Goal: Browse casually: Explore the website without a specific task or goal

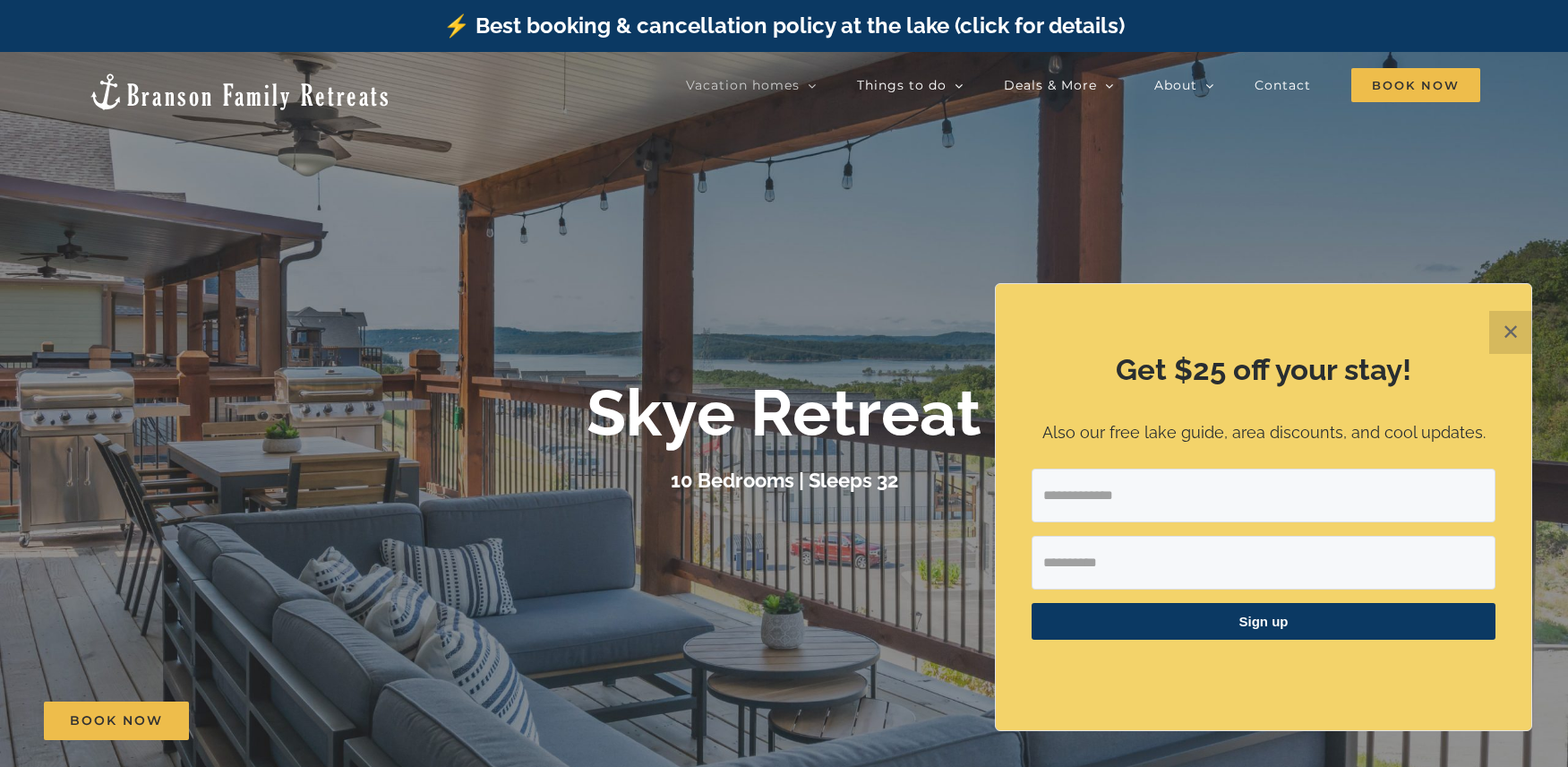
click at [577, 166] on div at bounding box center [784, 435] width 1568 height 767
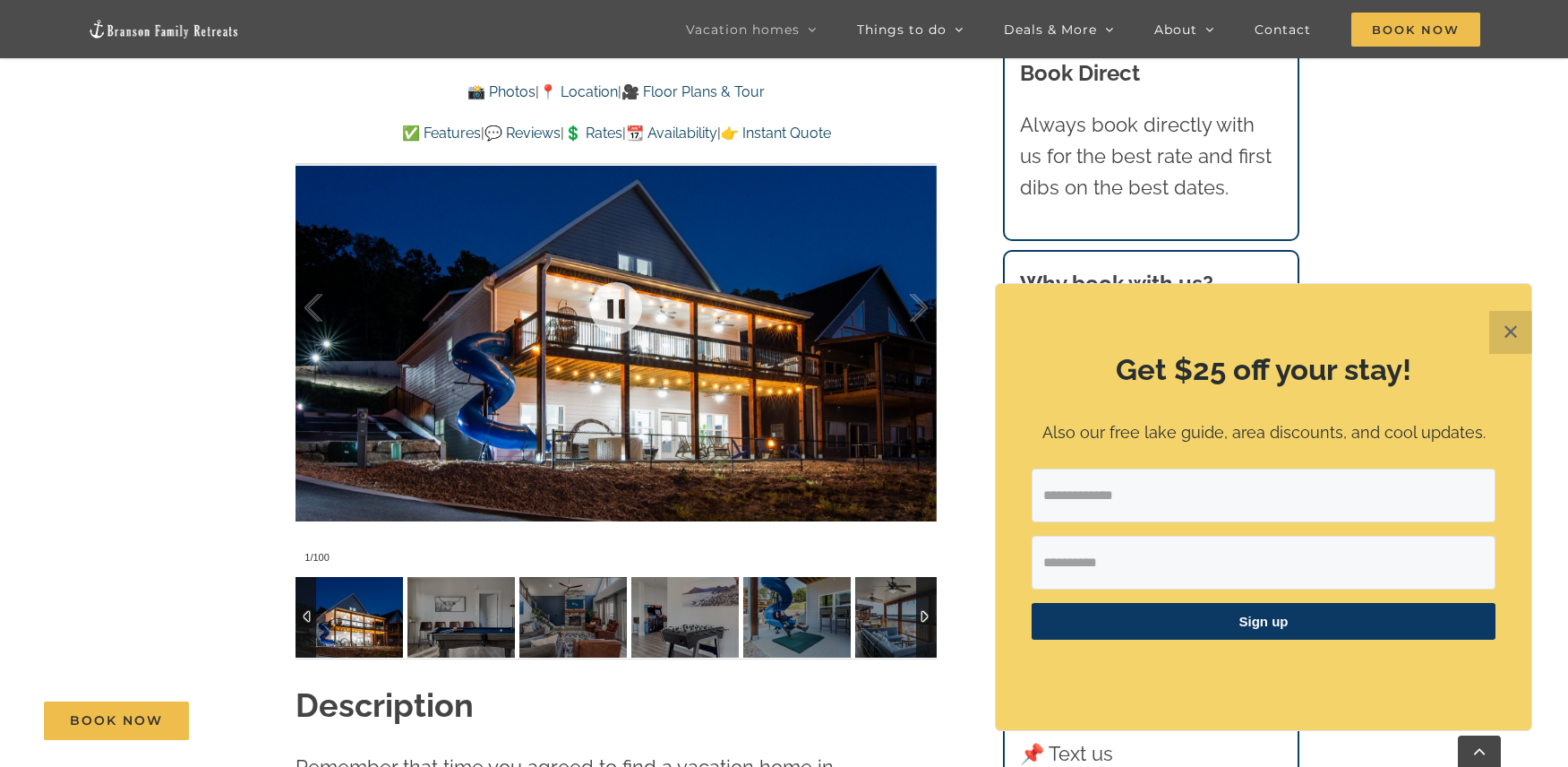
scroll to position [1472, 0]
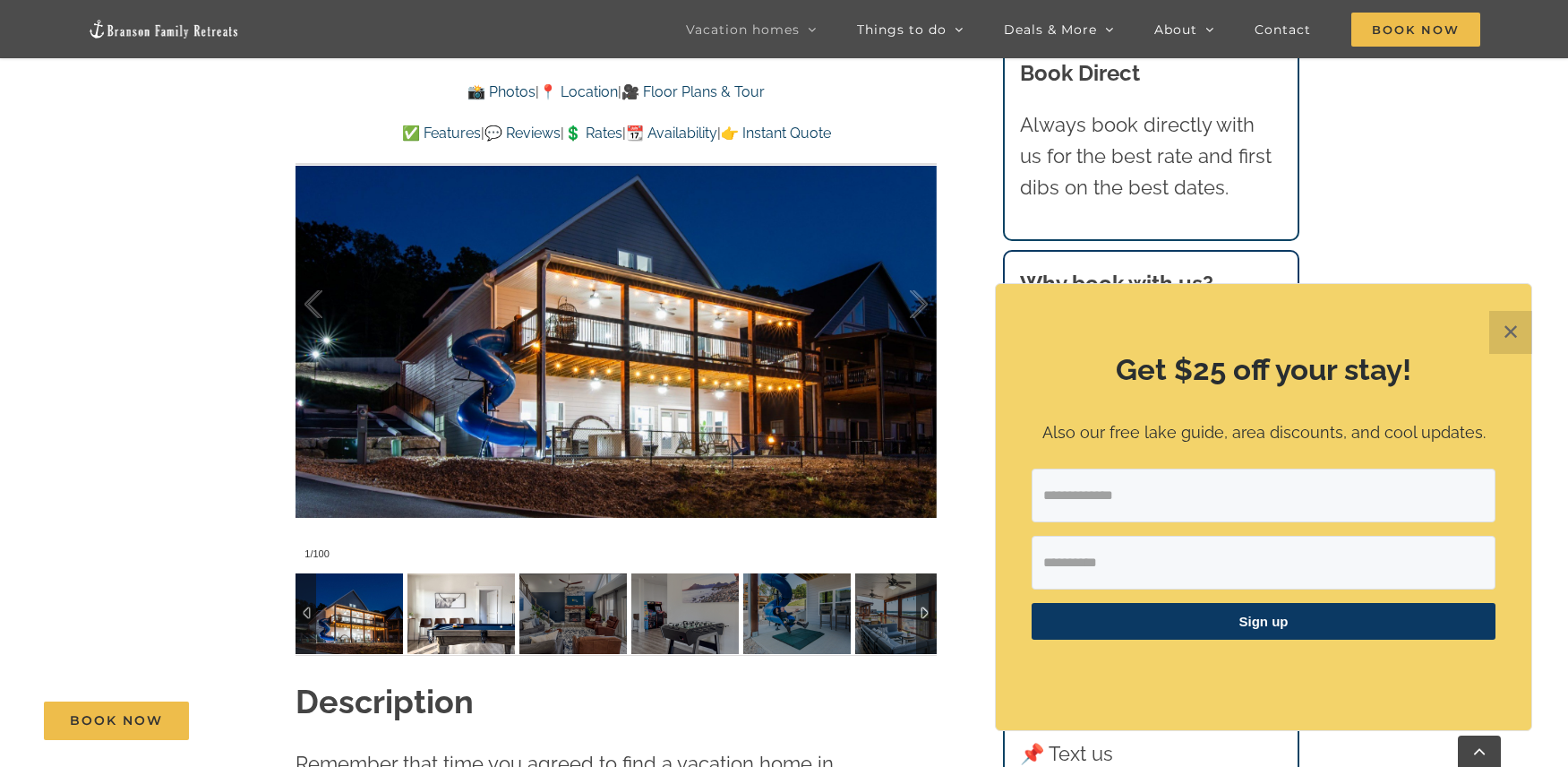
click at [493, 636] on img at bounding box center [462, 613] width 108 height 81
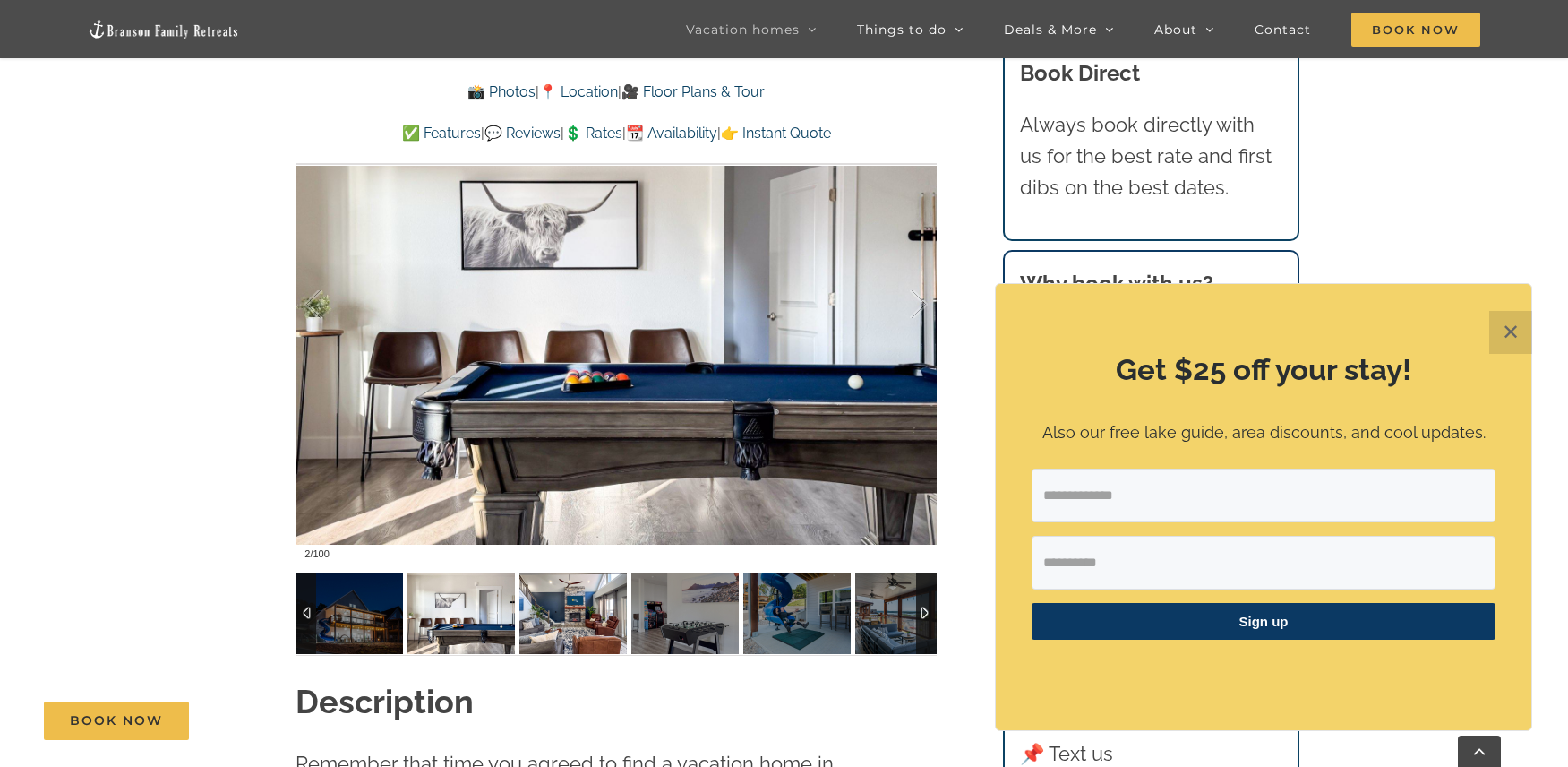
click at [553, 634] on img at bounding box center [573, 613] width 108 height 81
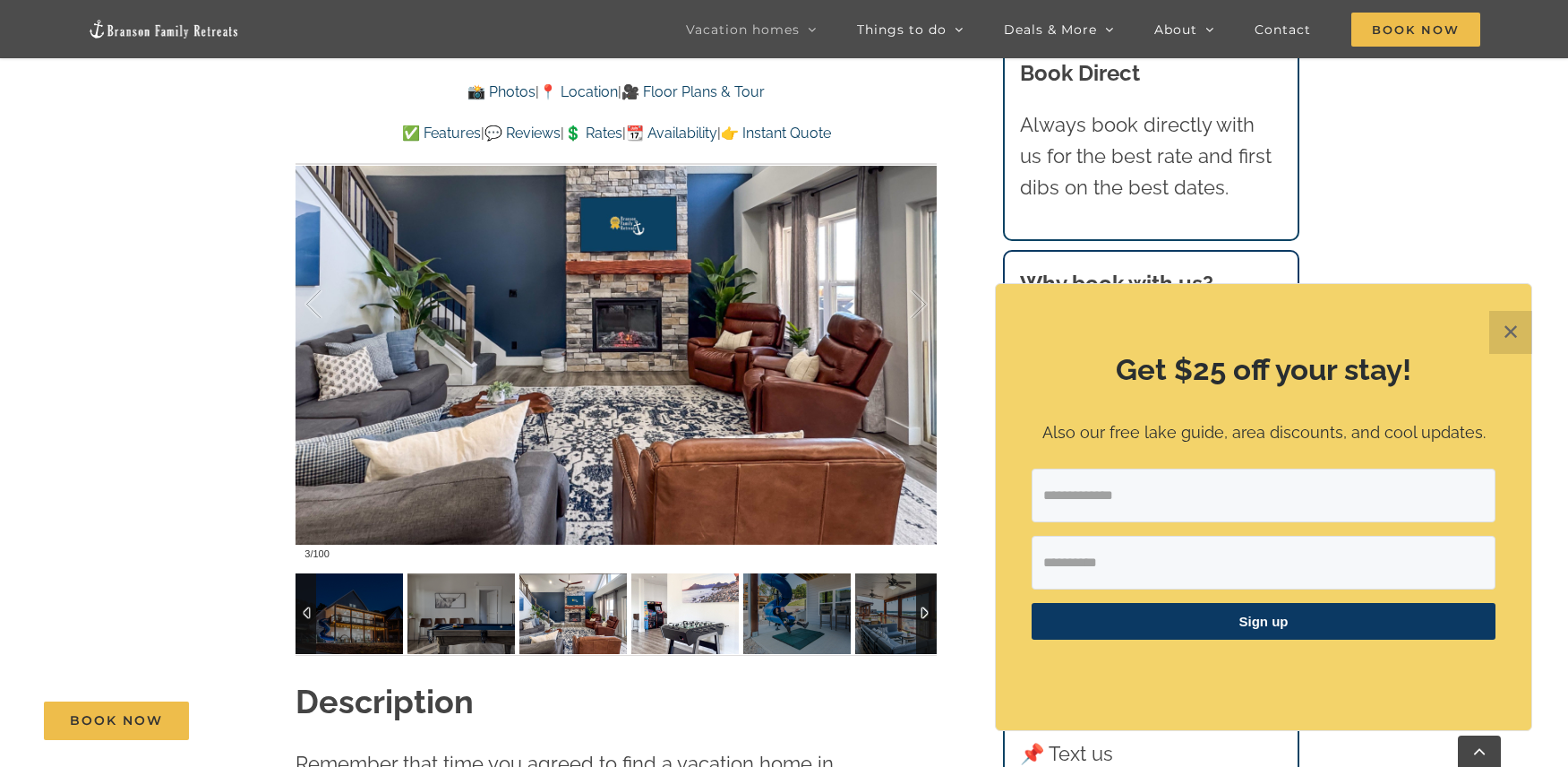
click at [667, 635] on img at bounding box center [685, 613] width 108 height 81
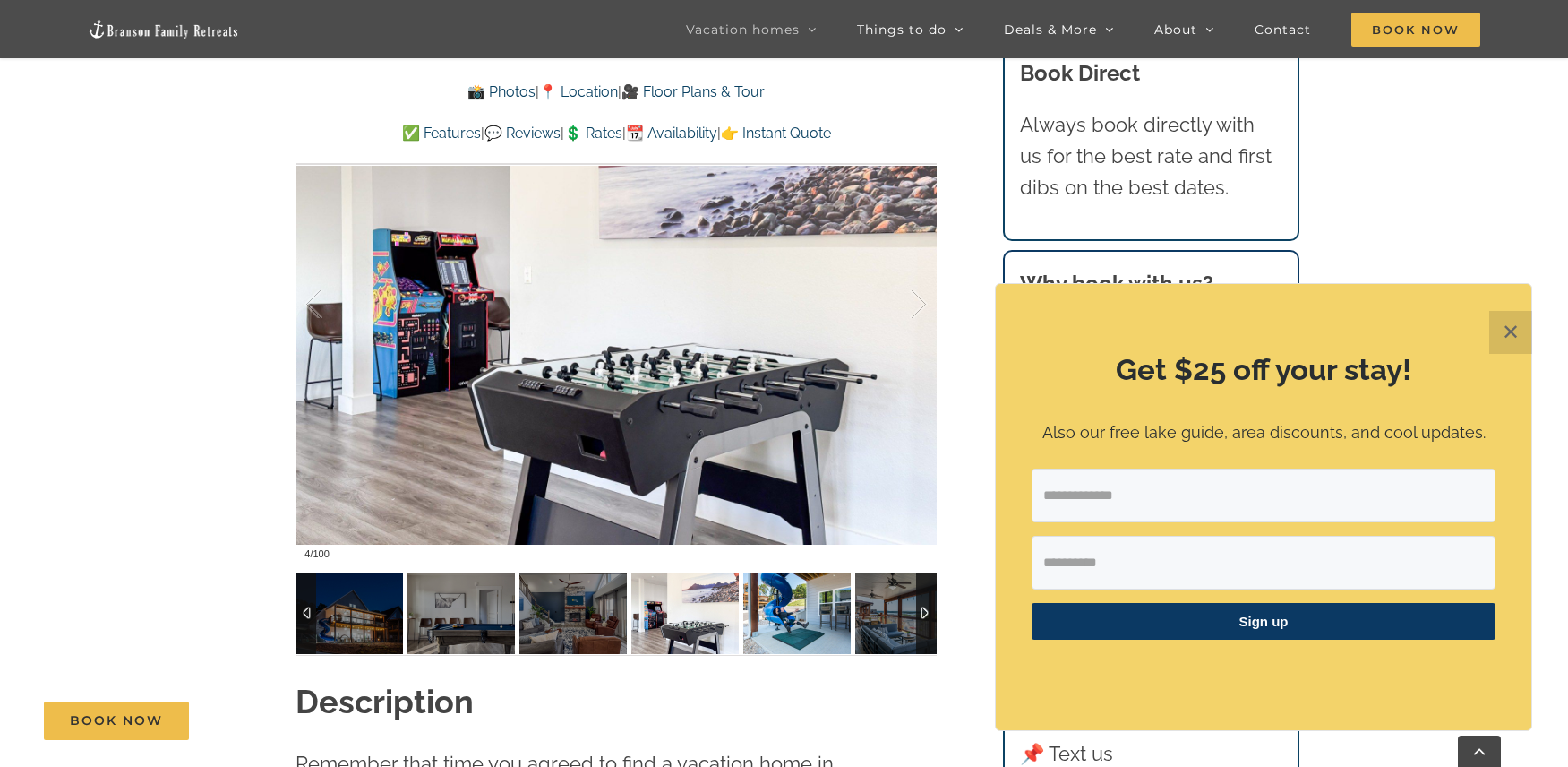
click at [830, 640] on img at bounding box center [797, 613] width 108 height 81
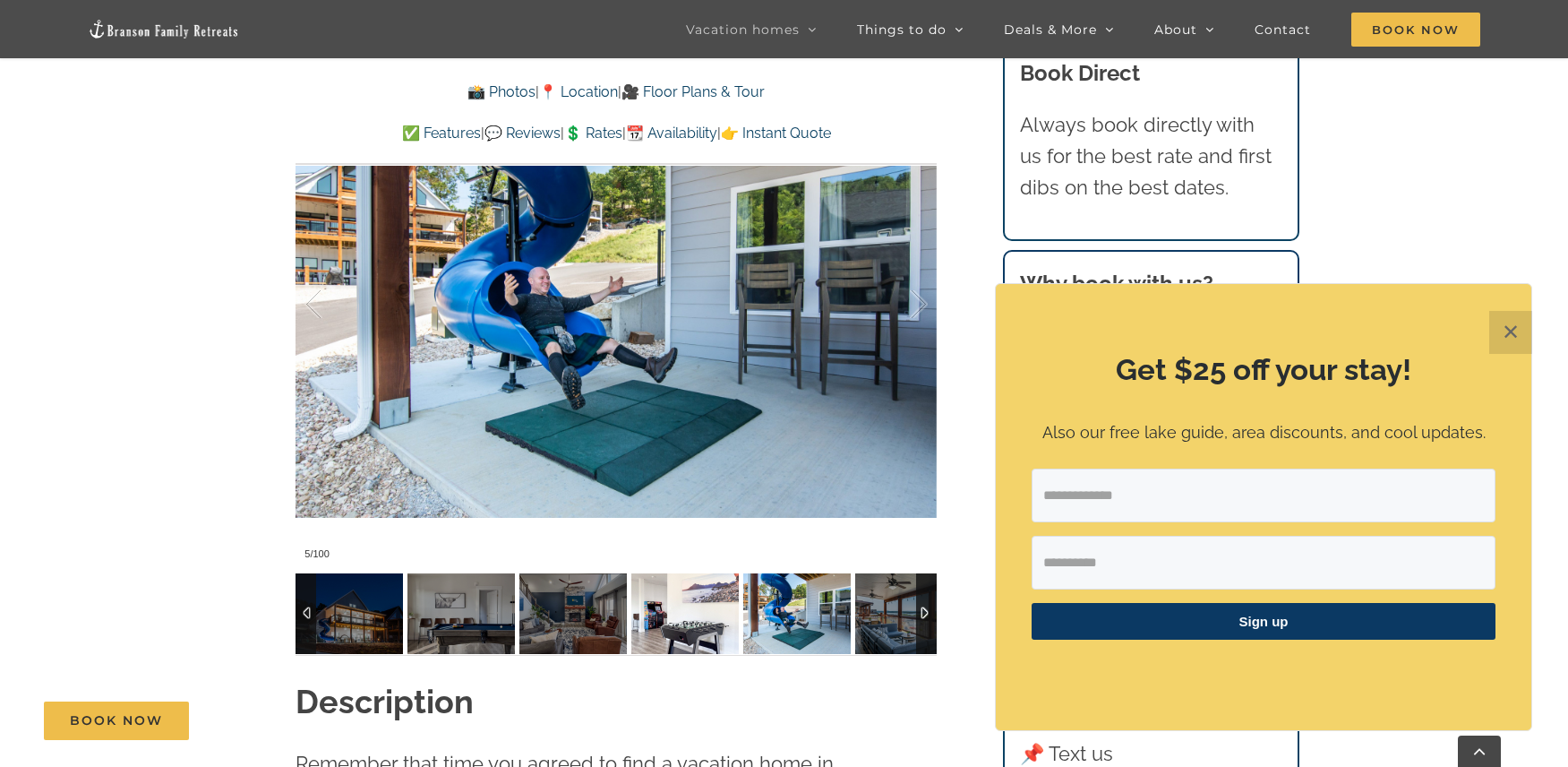
click at [701, 637] on img at bounding box center [685, 613] width 108 height 81
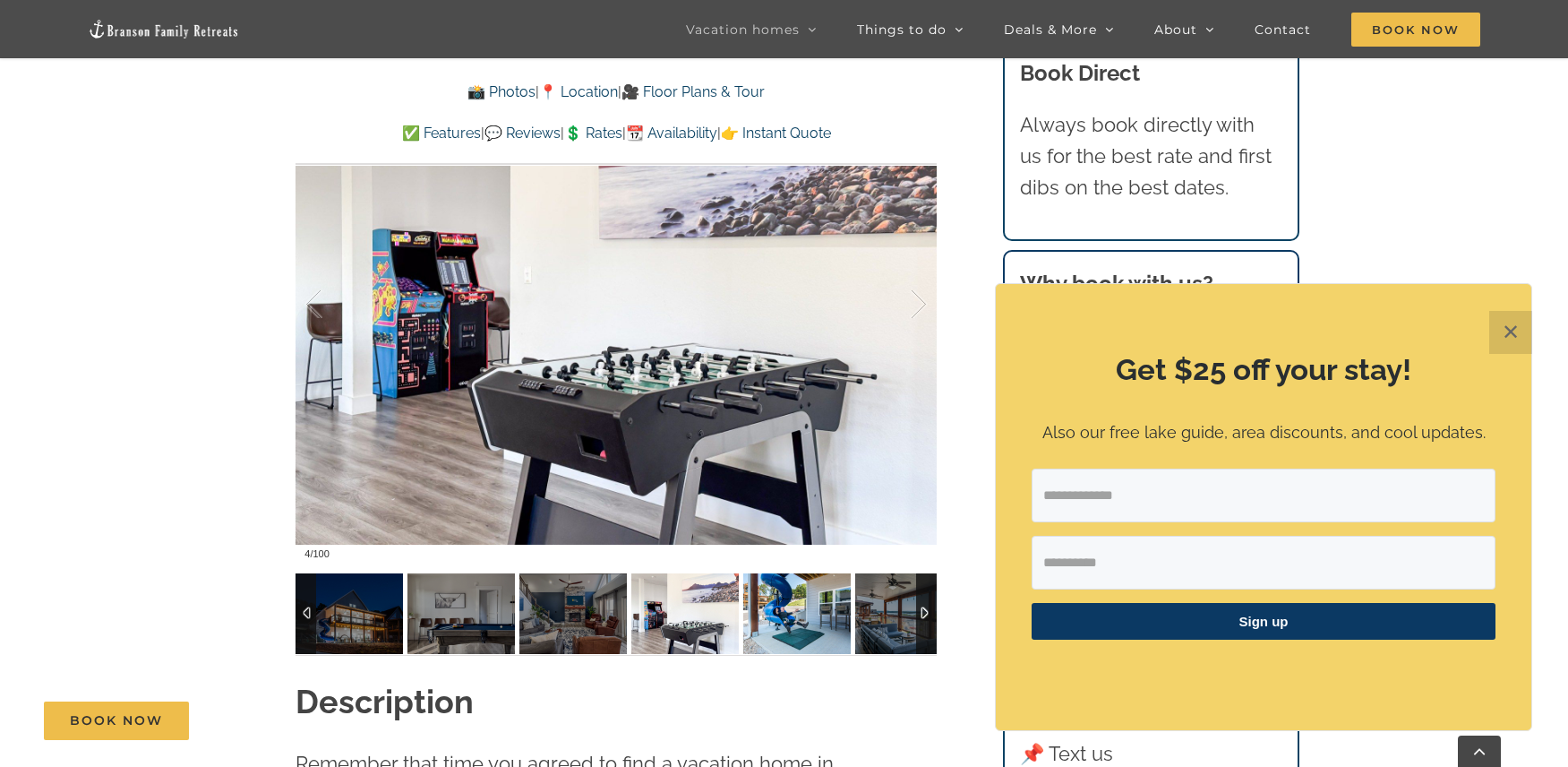
click at [794, 642] on img at bounding box center [797, 613] width 108 height 81
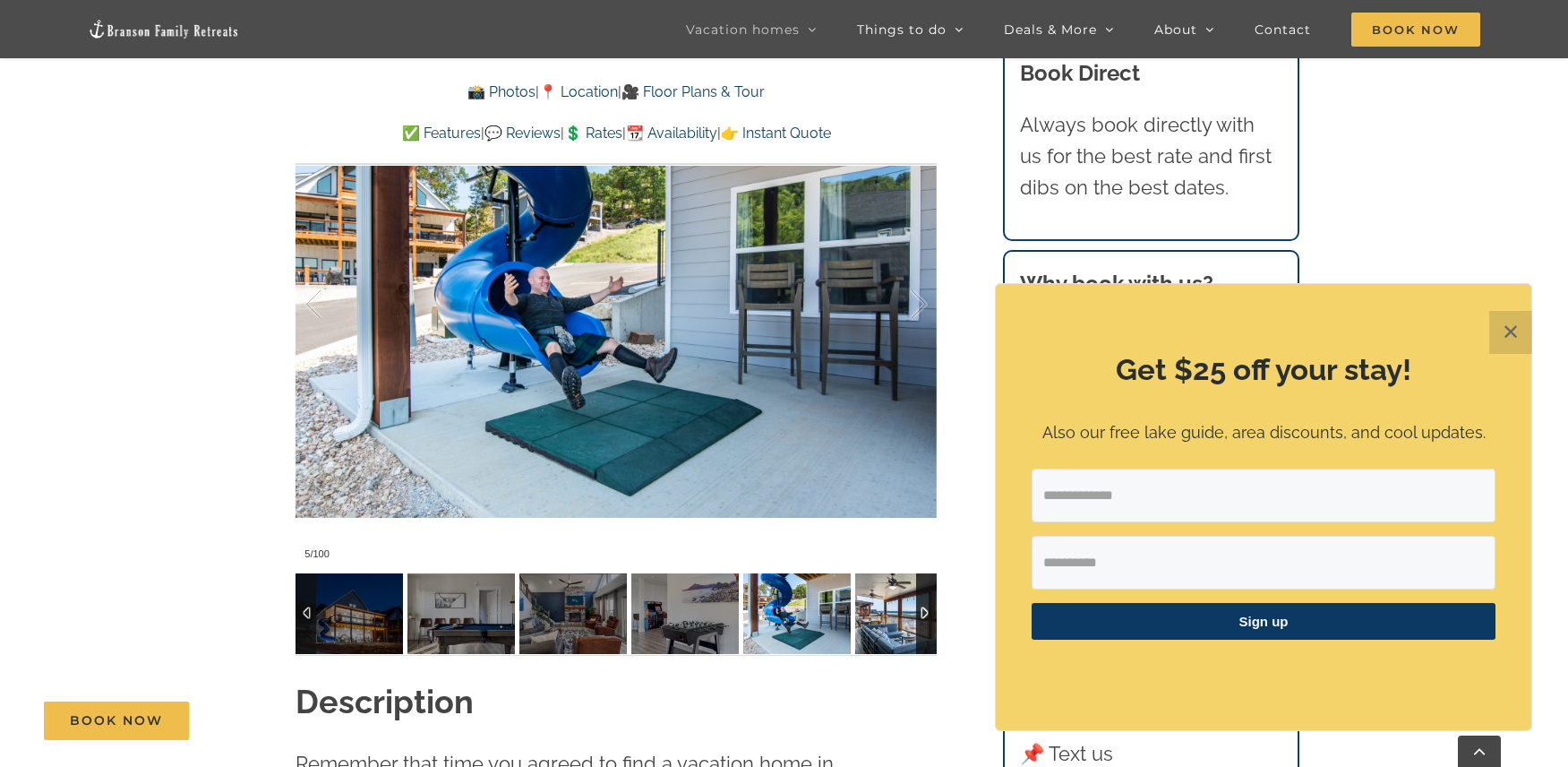
click at [876, 631] on img at bounding box center [909, 613] width 108 height 81
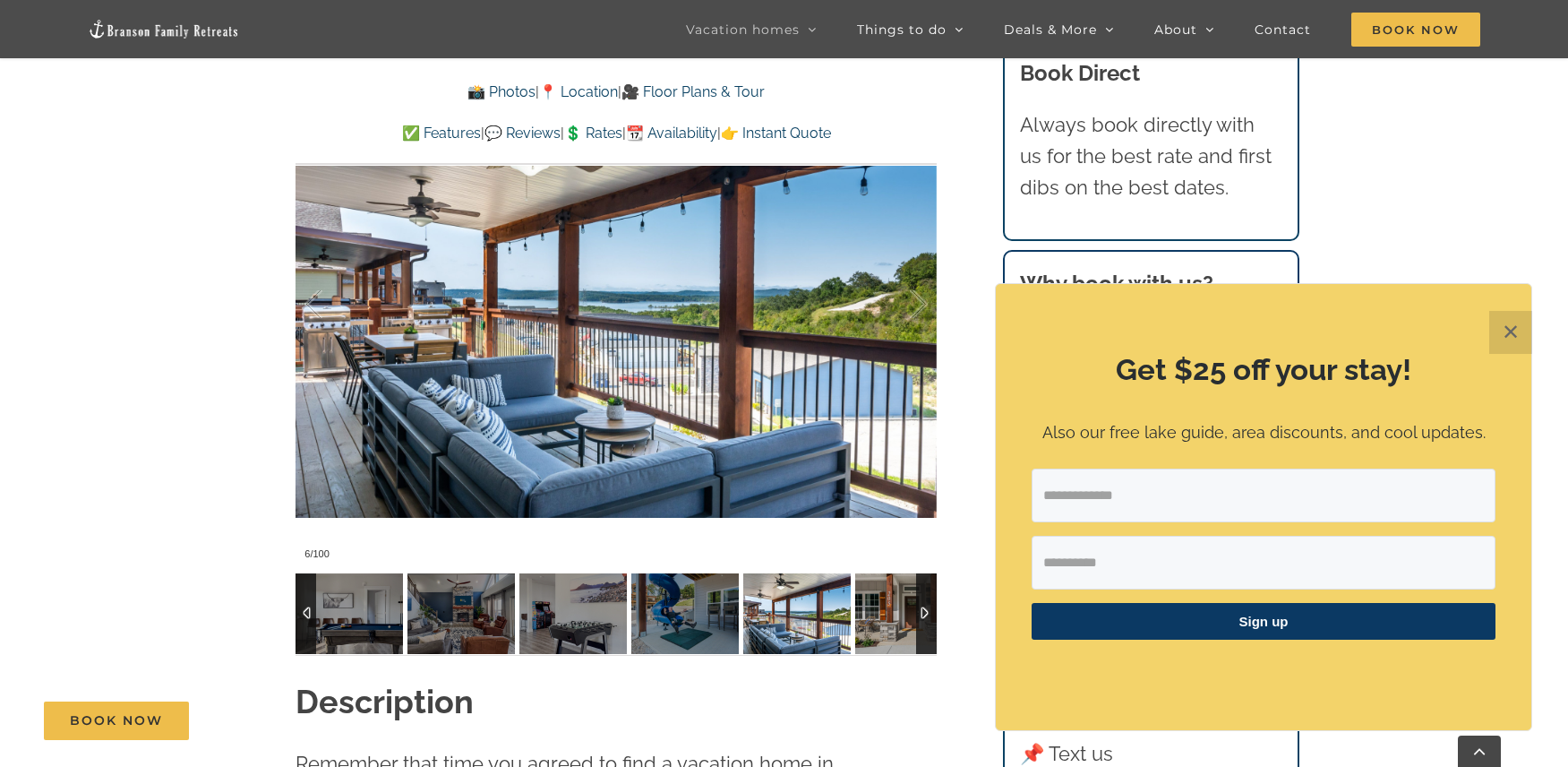
click at [807, 629] on img at bounding box center [797, 613] width 108 height 81
click at [691, 625] on img at bounding box center [685, 613] width 108 height 81
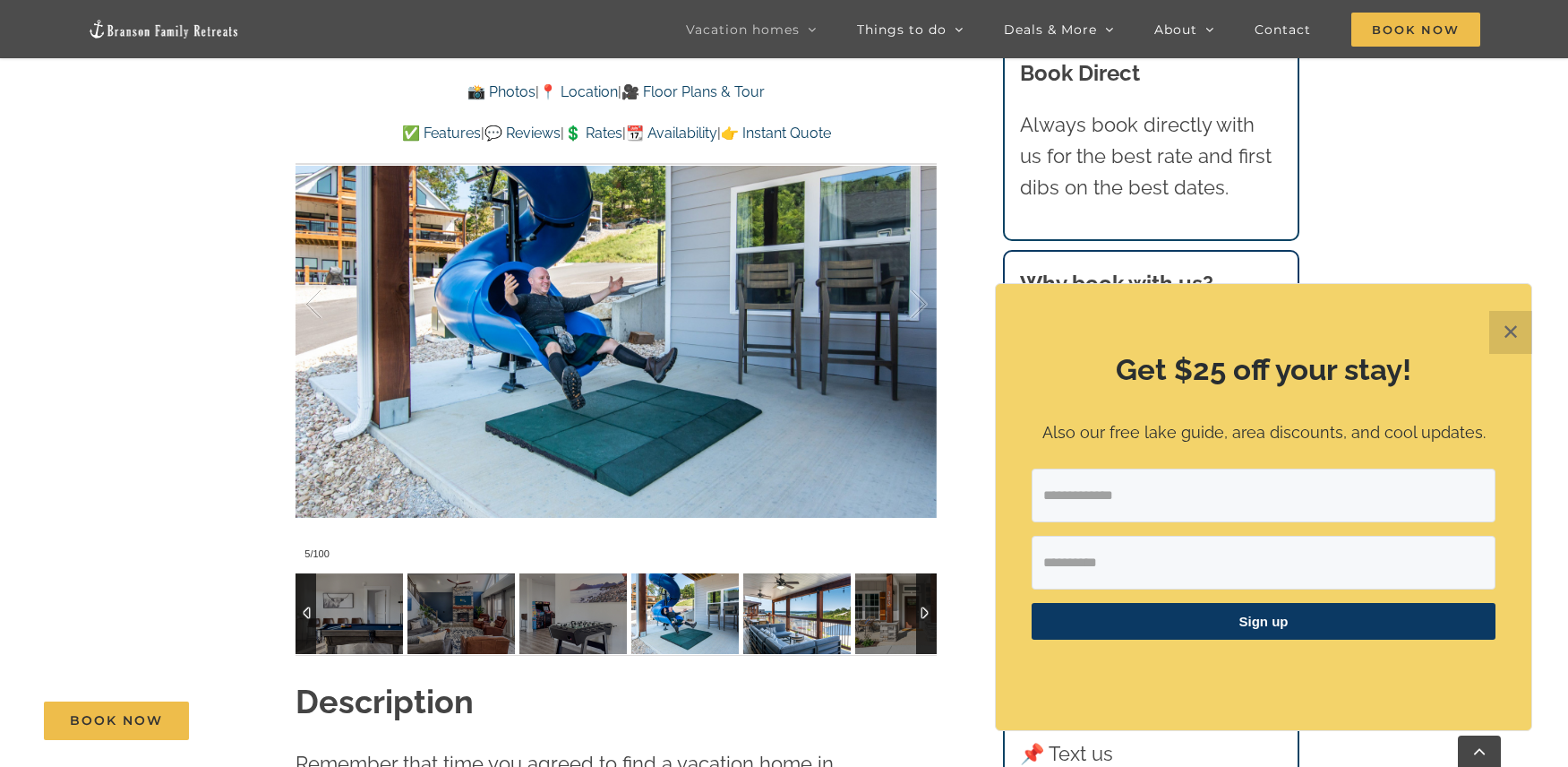
click at [797, 622] on img at bounding box center [797, 613] width 108 height 81
